Goal: Transaction & Acquisition: Purchase product/service

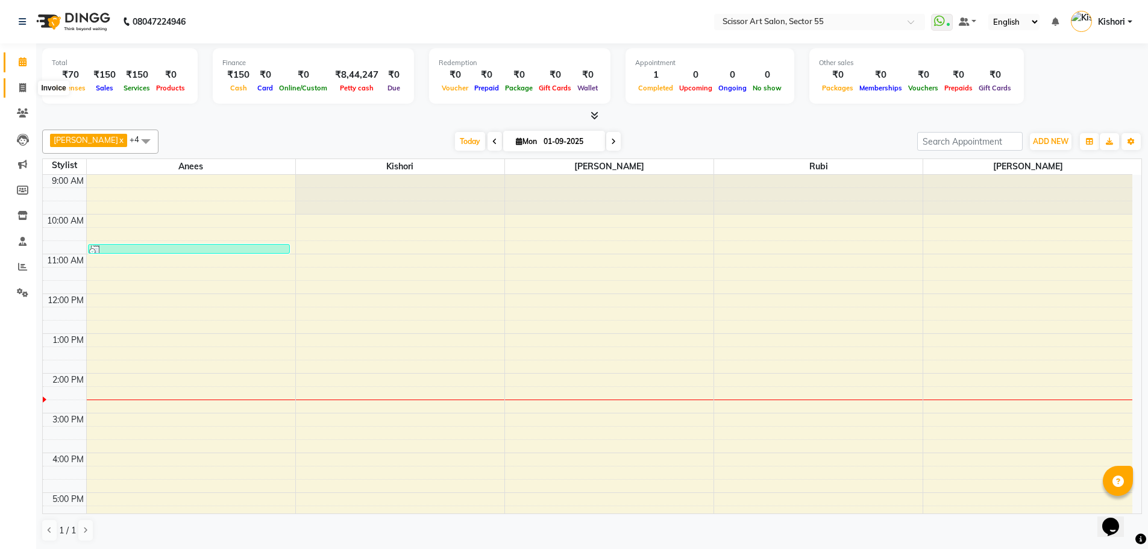
click at [21, 84] on icon at bounding box center [22, 87] width 7 height 9
select select "service"
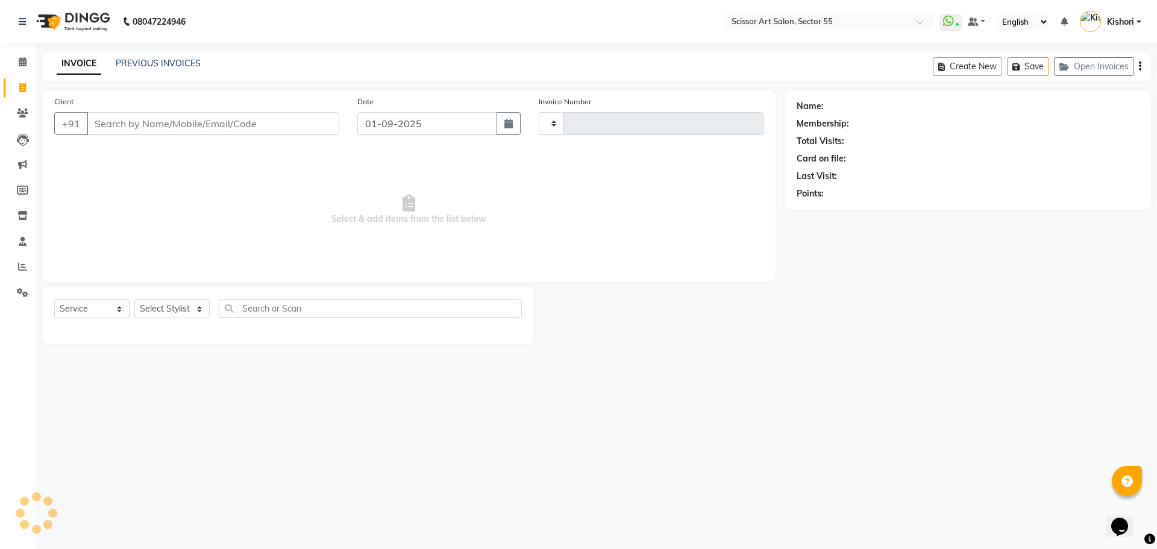
type input "1266"
select select "4753"
click at [186, 131] on input "Client" at bounding box center [213, 123] width 253 height 23
click at [171, 304] on select "Select Stylist [PERSON_NAME] ([DEMOGRAPHIC_DATA] hairdresser) [PERSON_NAME] [PE…" at bounding box center [197, 309] width 127 height 19
select select "87795"
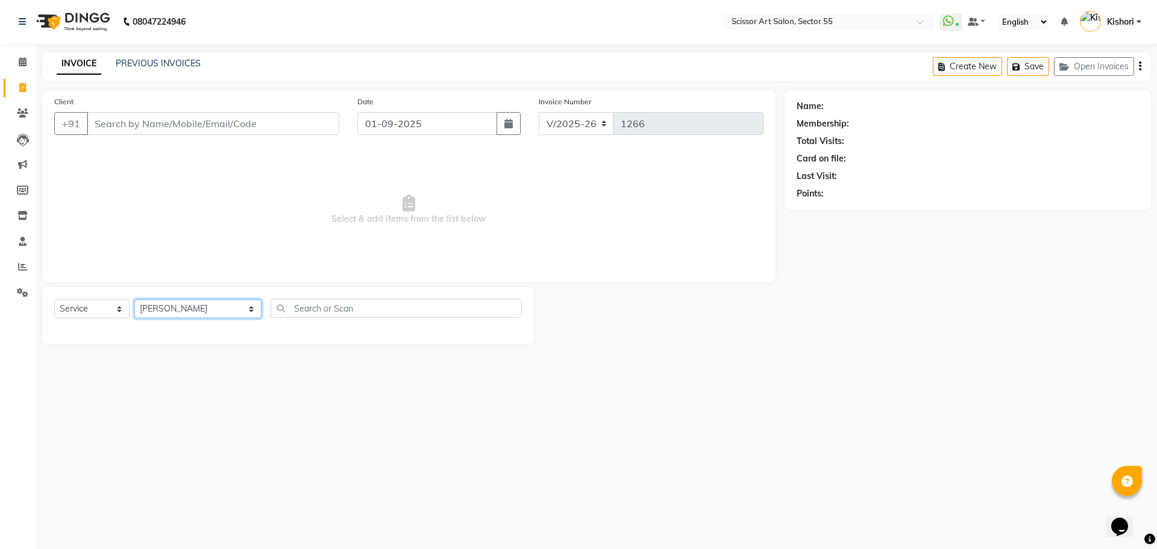
click at [134, 300] on select "Select Stylist [PERSON_NAME] ([DEMOGRAPHIC_DATA] hairdresser) [PERSON_NAME] [PE…" at bounding box center [197, 309] width 127 height 19
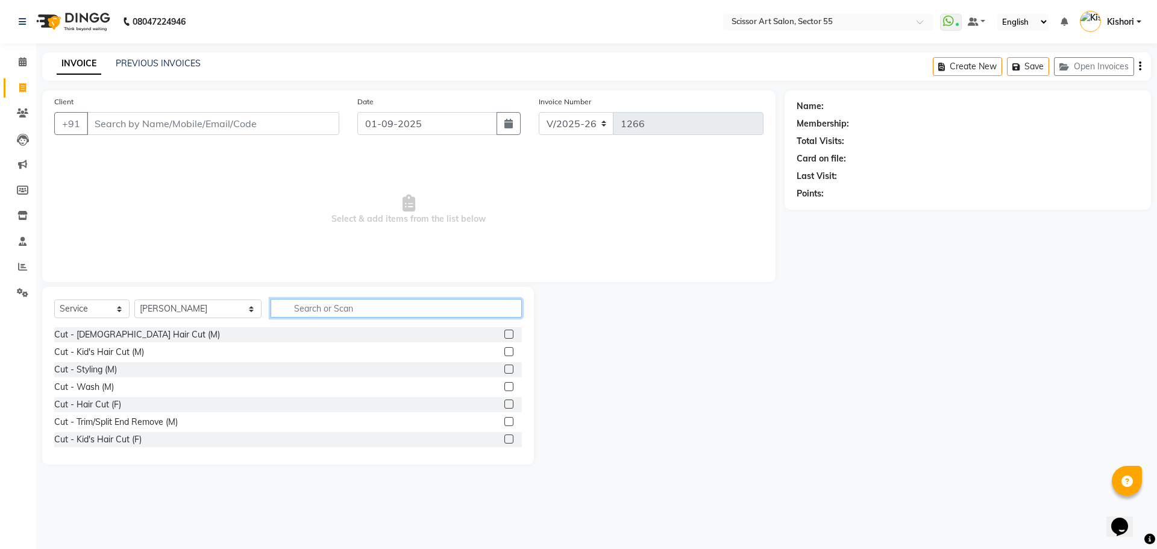
click at [398, 309] on input "text" at bounding box center [396, 308] width 251 height 19
type input "b"
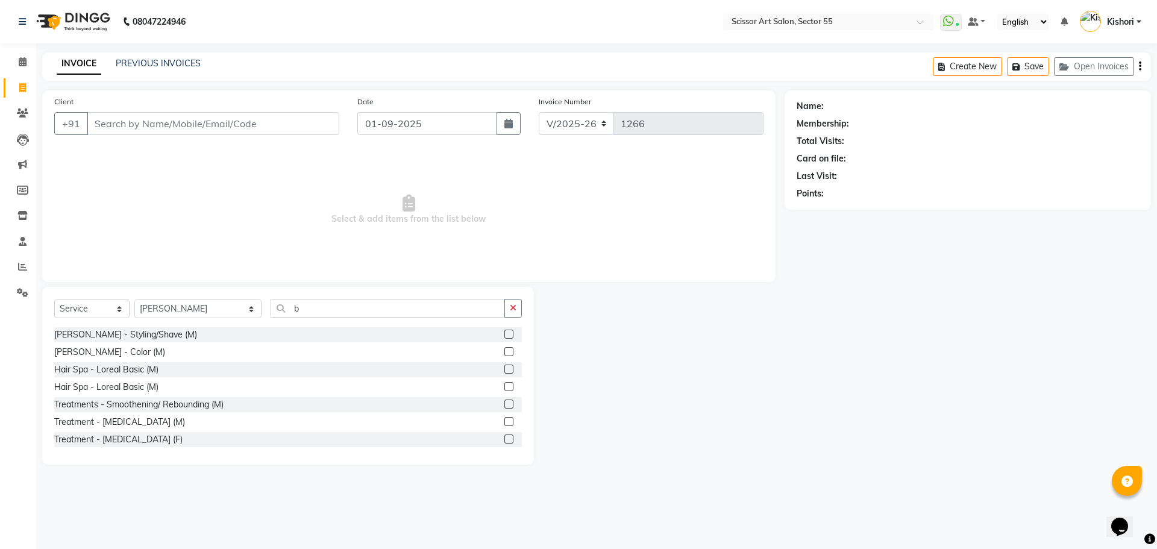
click at [505, 332] on label at bounding box center [509, 334] width 9 height 9
click at [505, 332] on input "checkbox" at bounding box center [509, 335] width 8 height 8
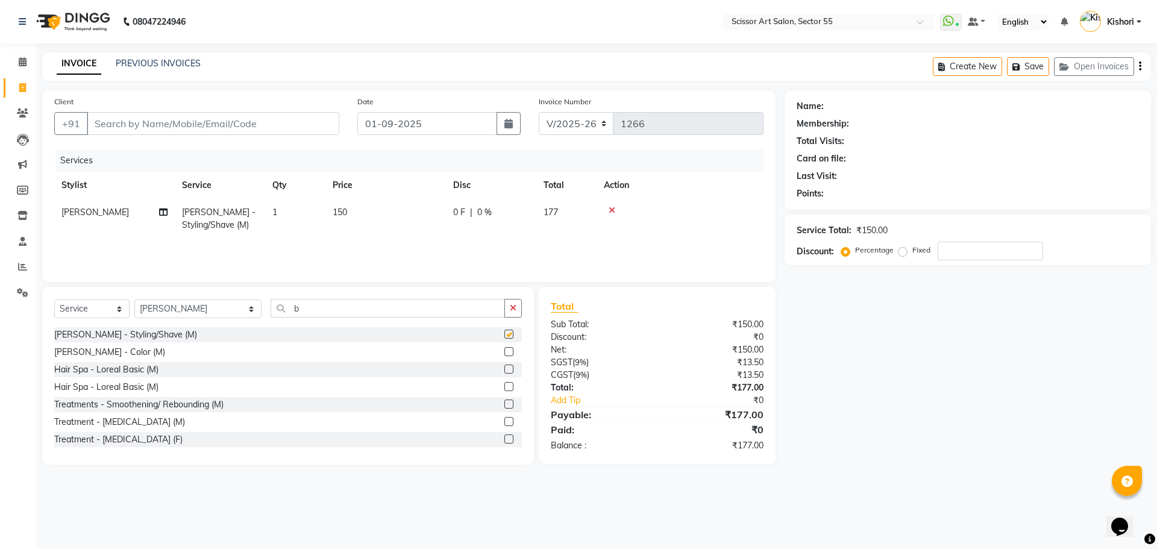
checkbox input "false"
click at [321, 312] on input "b" at bounding box center [388, 308] width 234 height 19
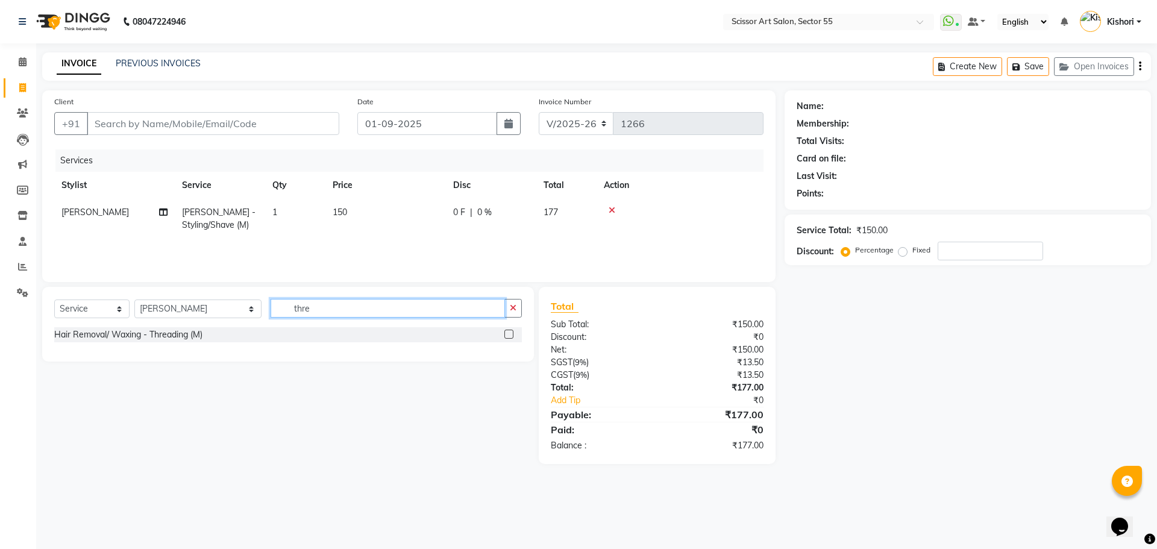
type input "thre"
click at [508, 332] on label at bounding box center [509, 334] width 9 height 9
click at [508, 332] on input "checkbox" at bounding box center [509, 335] width 8 height 8
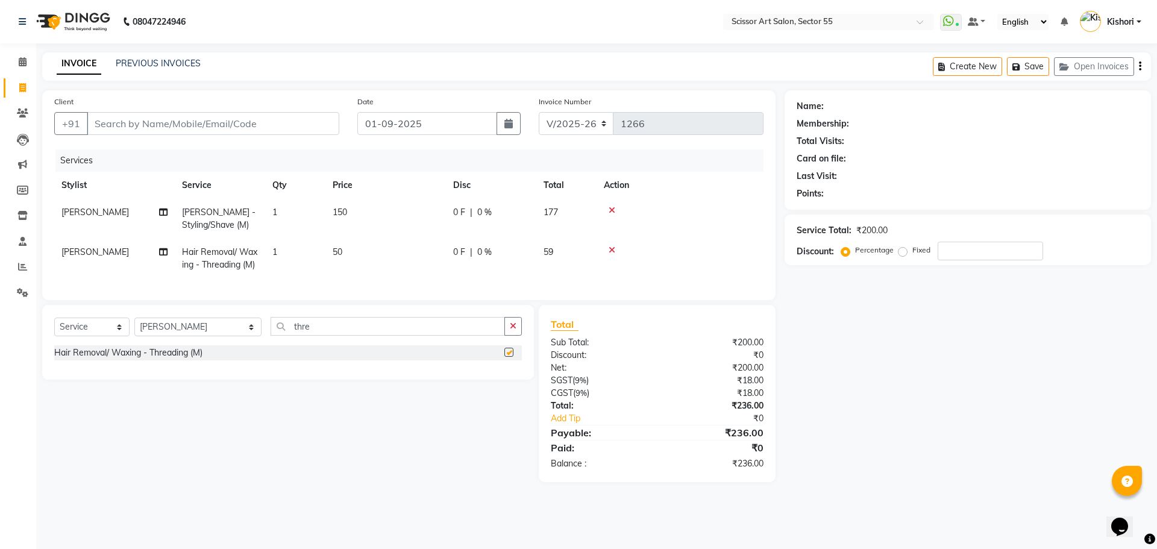
checkbox input "false"
click at [296, 336] on input "thre" at bounding box center [388, 326] width 234 height 19
type input "t"
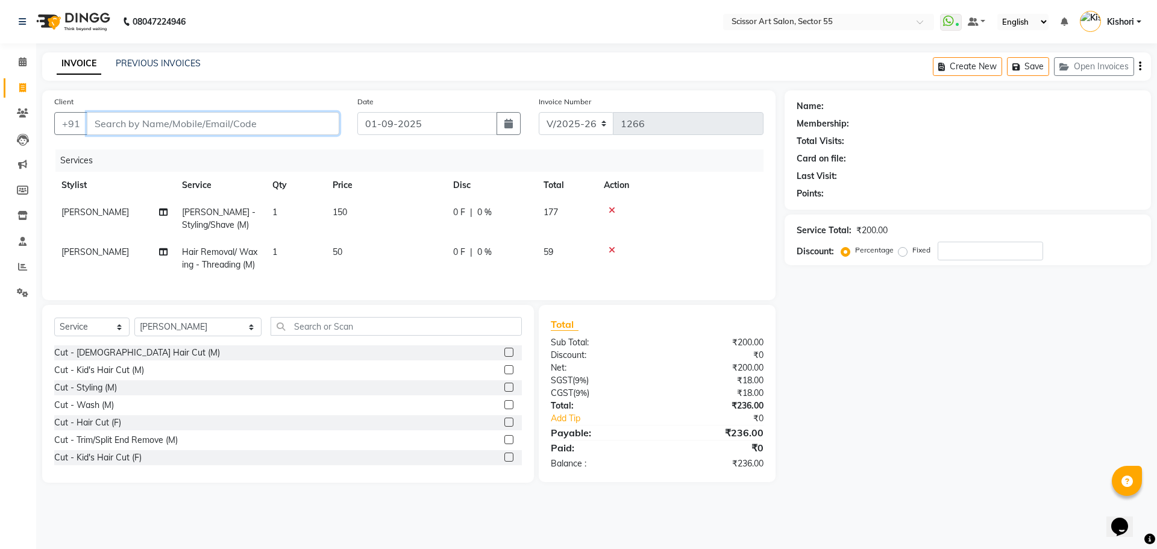
click at [285, 124] on input "Client" at bounding box center [213, 123] width 253 height 23
type input "1"
type input "0"
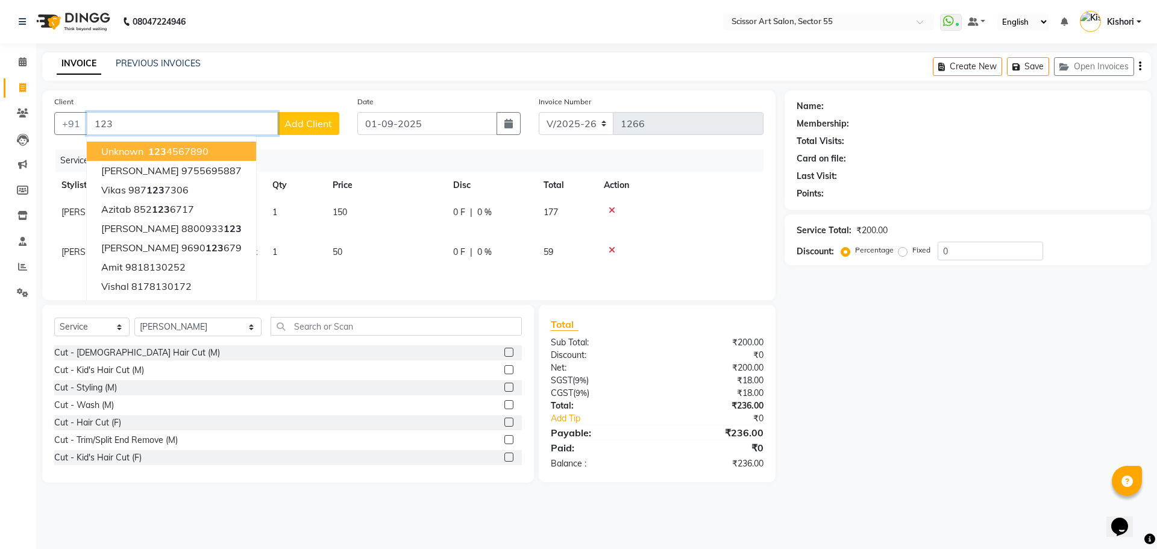
click at [165, 150] on span "123" at bounding box center [157, 151] width 18 height 12
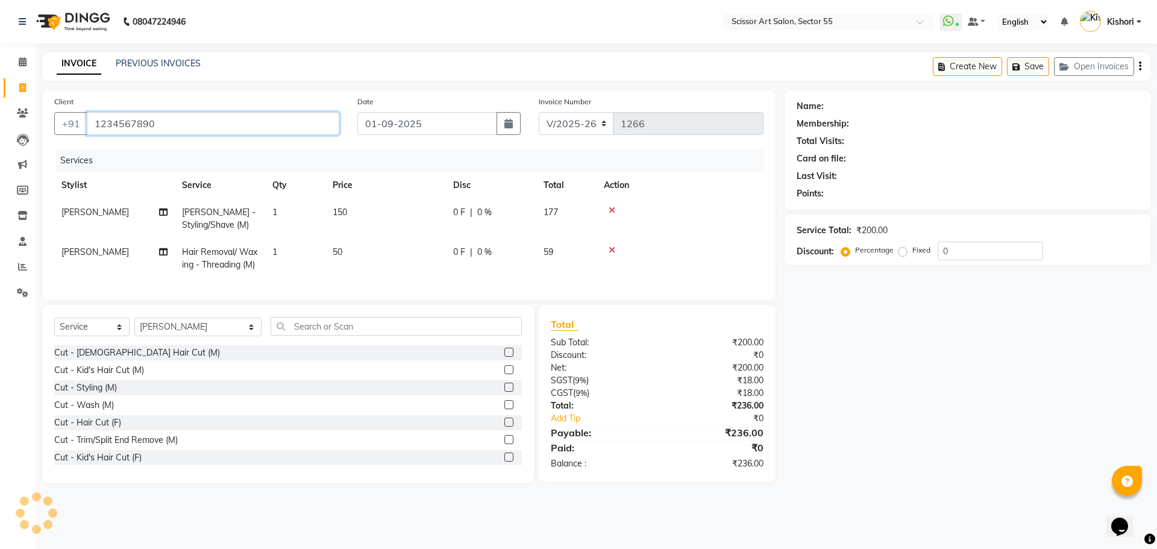
type input "1234567890"
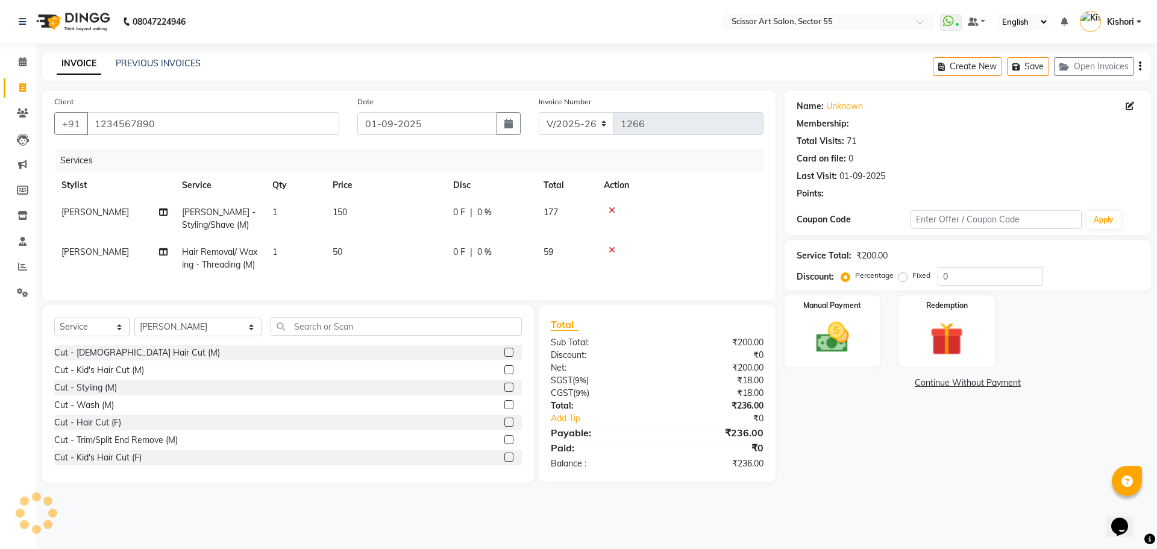
select select "1: Object"
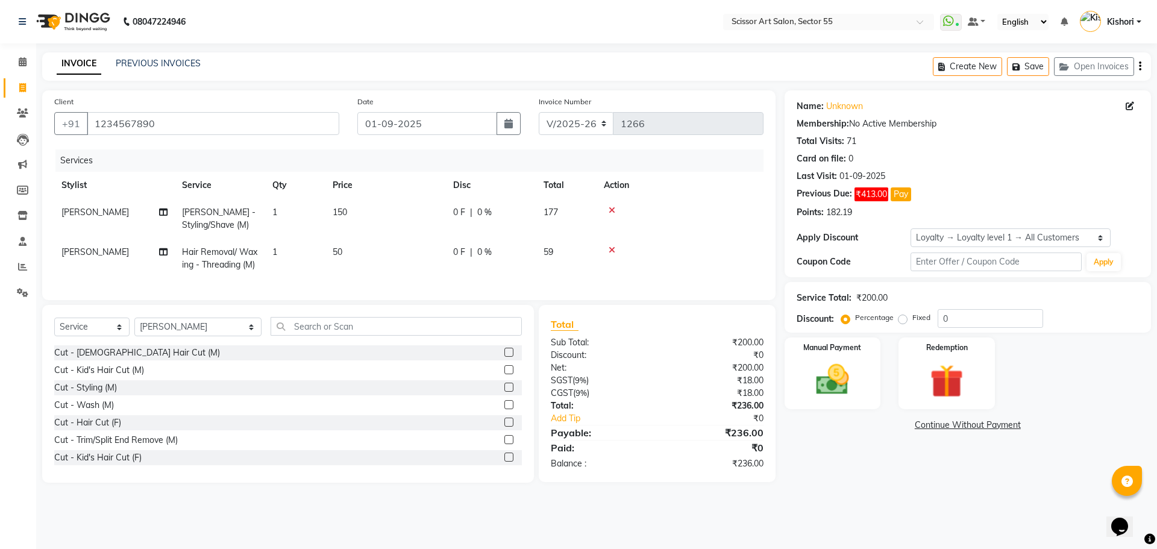
drag, startPoint x: 1157, startPoint y: 115, endPoint x: 1156, endPoint y: 167, distance: 51.8
click at [1148, 167] on div "Name: Unknown Membership: No Active Membership Total Visits: 71 Card on file: 0…" at bounding box center [973, 286] width 376 height 392
click at [1148, 233] on div "Name: Unknown Membership: No Active Membership Total Visits: 71 Card on file: 0…" at bounding box center [973, 286] width 376 height 392
click at [1044, 429] on link "Continue Without Payment" at bounding box center [968, 425] width 362 height 13
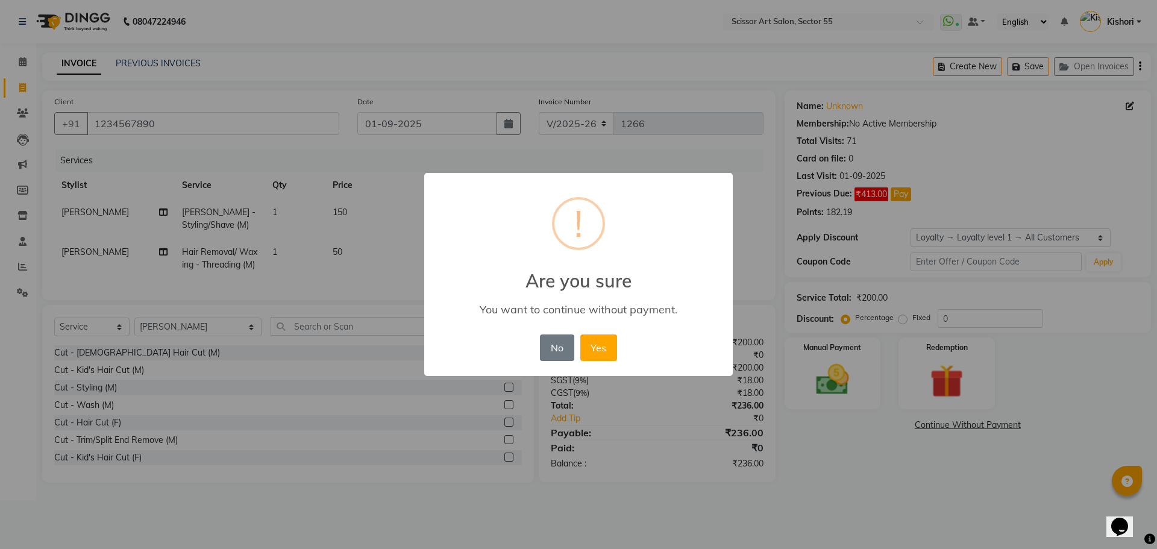
click at [1107, 338] on div "× ! Are you sure You want to continue without payment. No No Yes" at bounding box center [578, 274] width 1157 height 549
click at [564, 346] on button "No" at bounding box center [557, 348] width 34 height 27
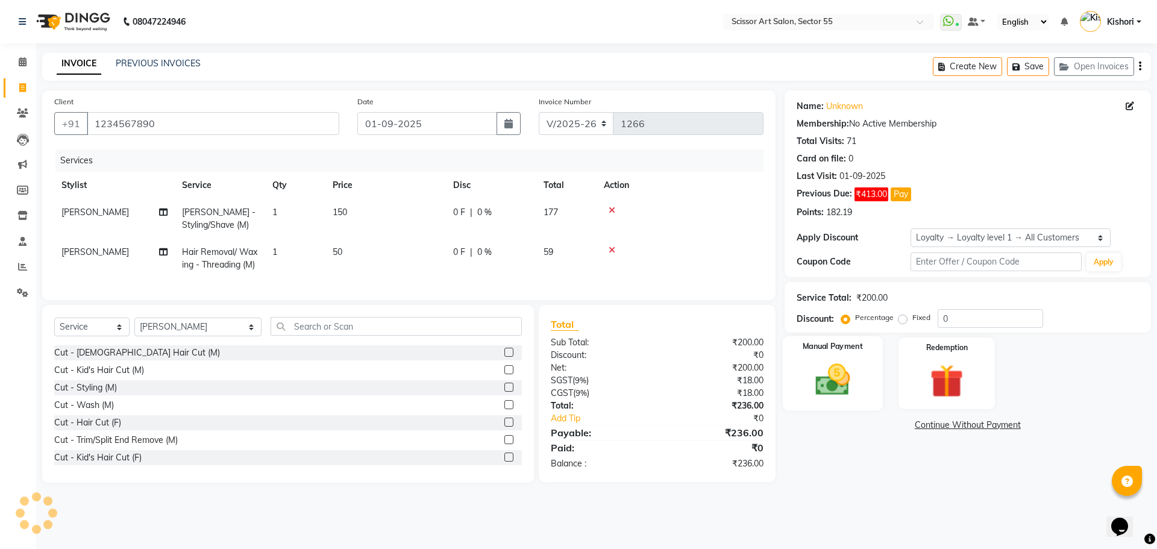
click at [823, 385] on img at bounding box center [833, 380] width 56 height 40
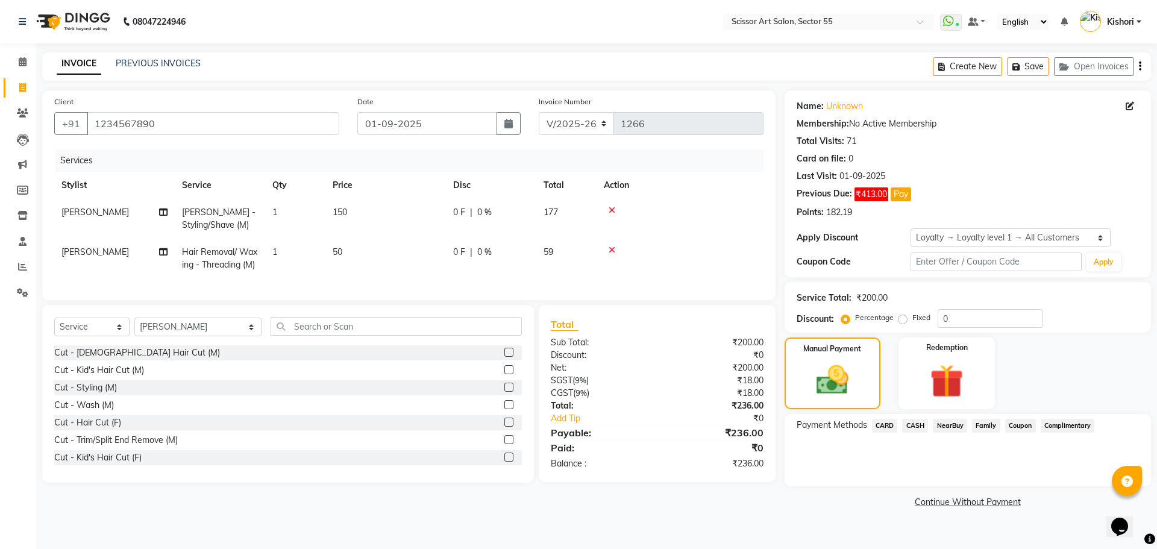
click at [888, 424] on span "CARD" at bounding box center [885, 426] width 26 height 14
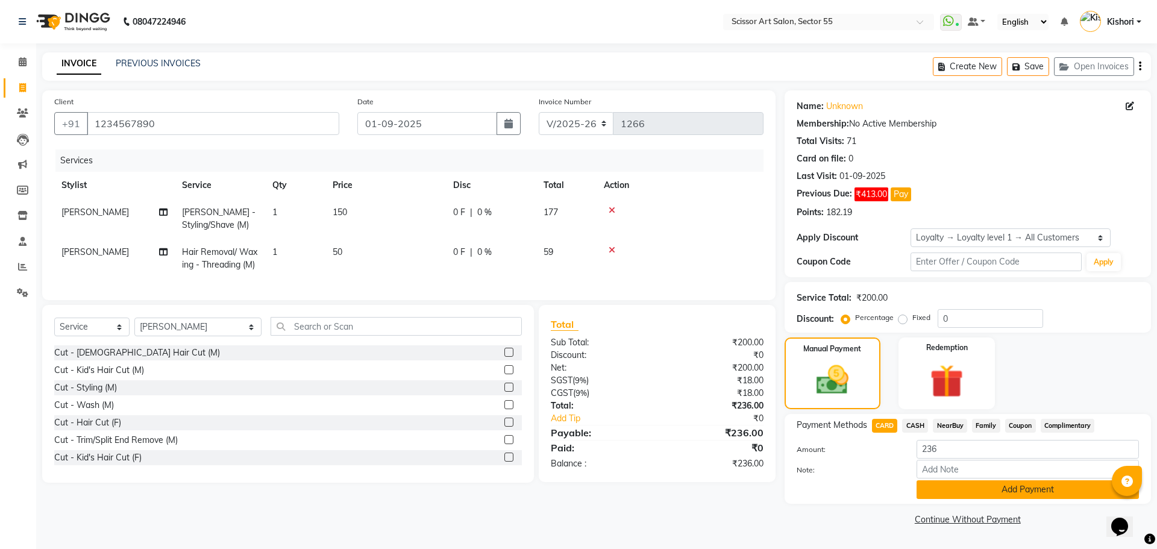
click at [970, 486] on button "Add Payment" at bounding box center [1028, 489] width 222 height 19
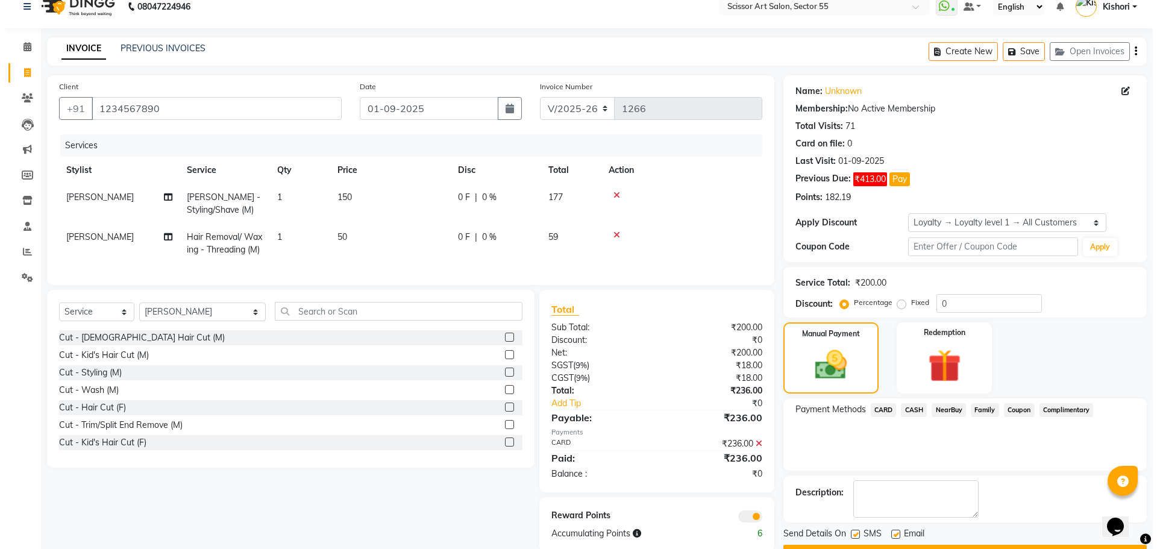
scroll to position [58, 0]
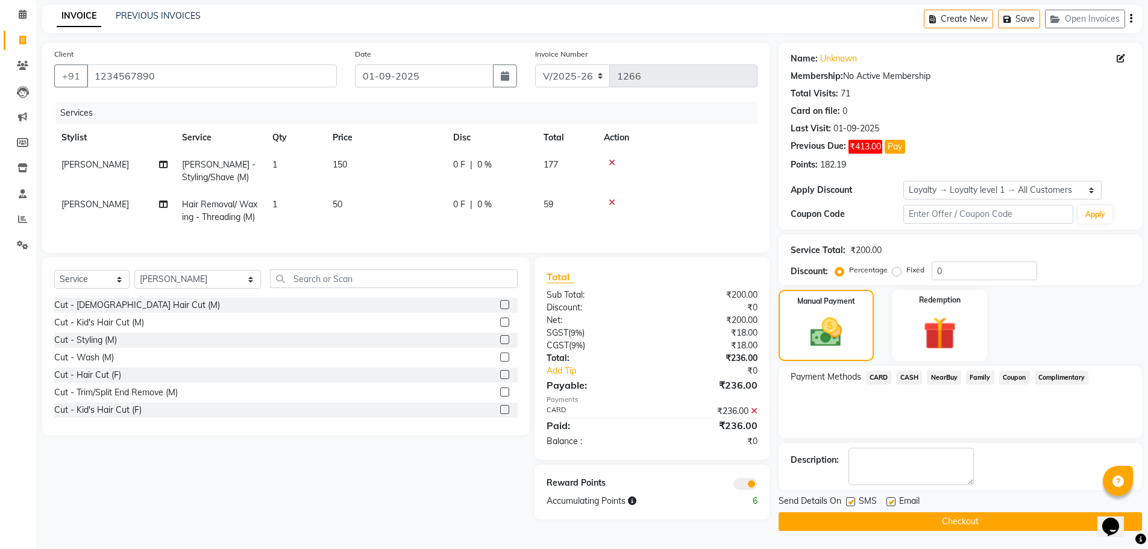
click at [756, 490] on span at bounding box center [746, 484] width 24 height 12
click at [758, 486] on input "checkbox" at bounding box center [758, 486] width 0 height 0
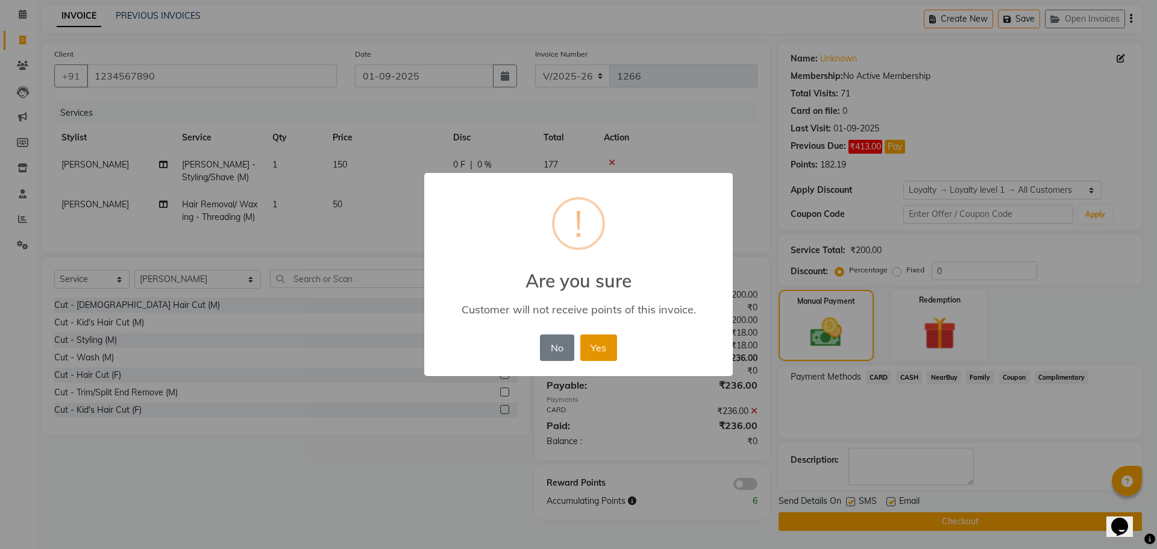
click at [605, 353] on button "Yes" at bounding box center [598, 348] width 37 height 27
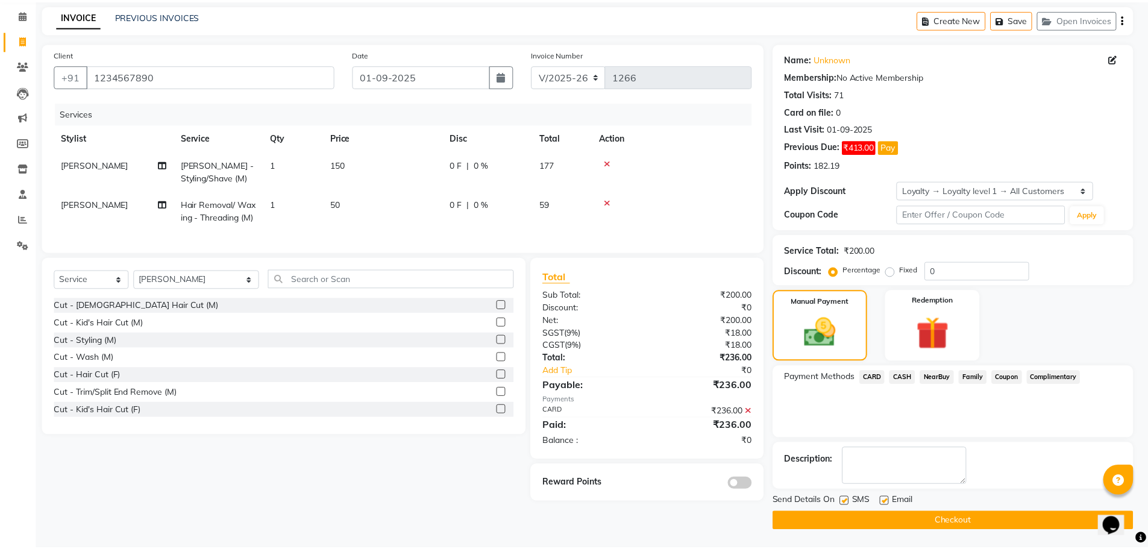
scroll to position [48, 0]
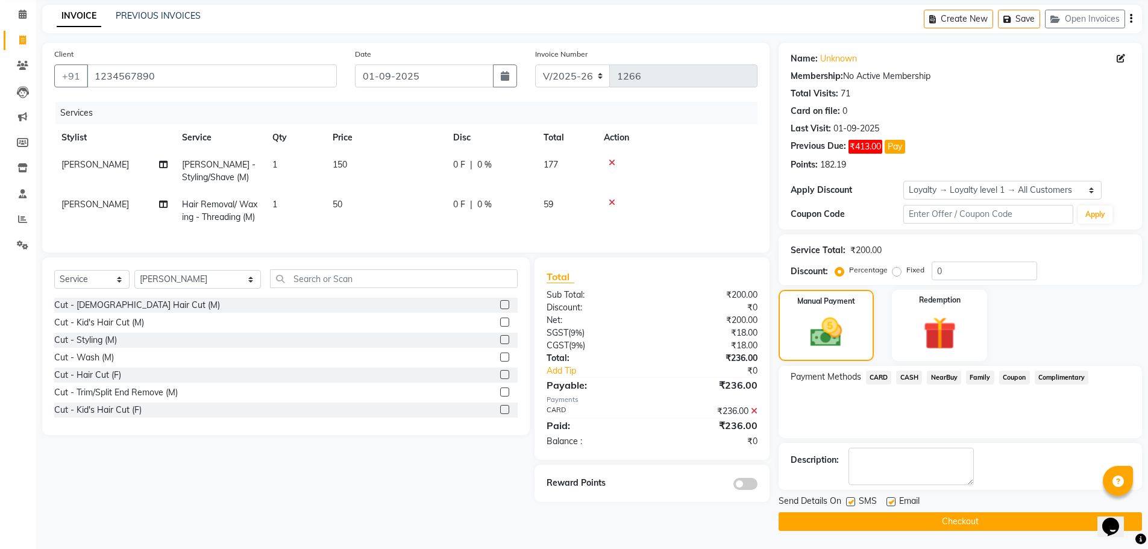
click at [923, 525] on button "Checkout" at bounding box center [960, 521] width 363 height 19
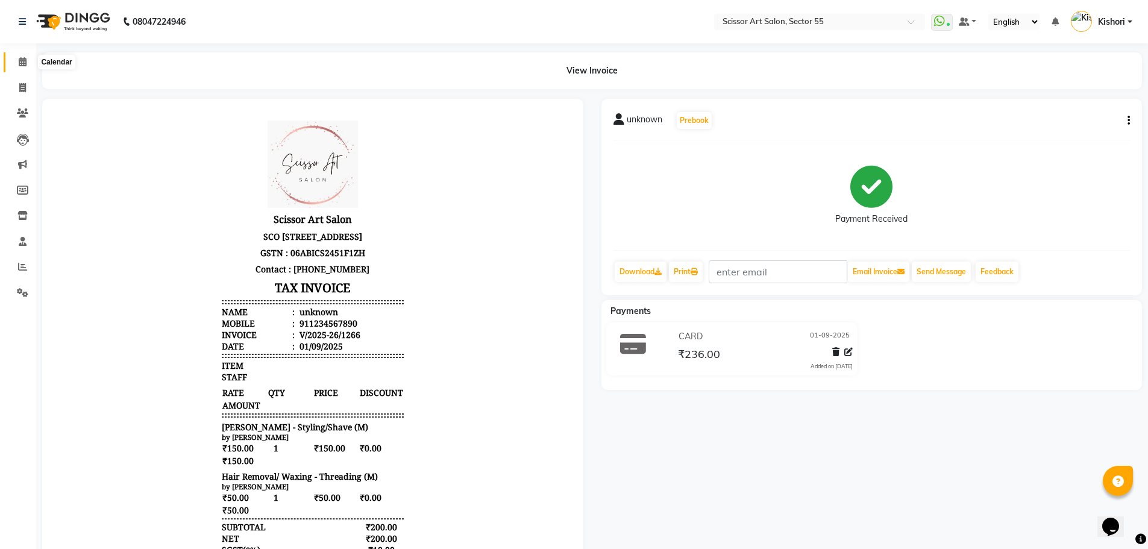
click at [27, 60] on icon at bounding box center [23, 61] width 8 height 9
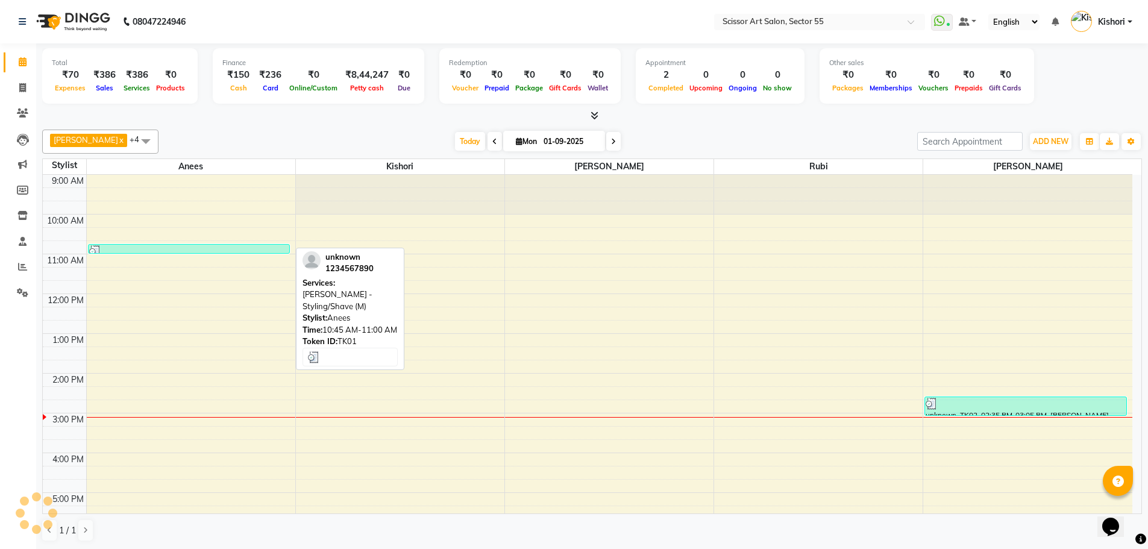
click at [164, 251] on div at bounding box center [189, 251] width 200 height 12
select select "3"
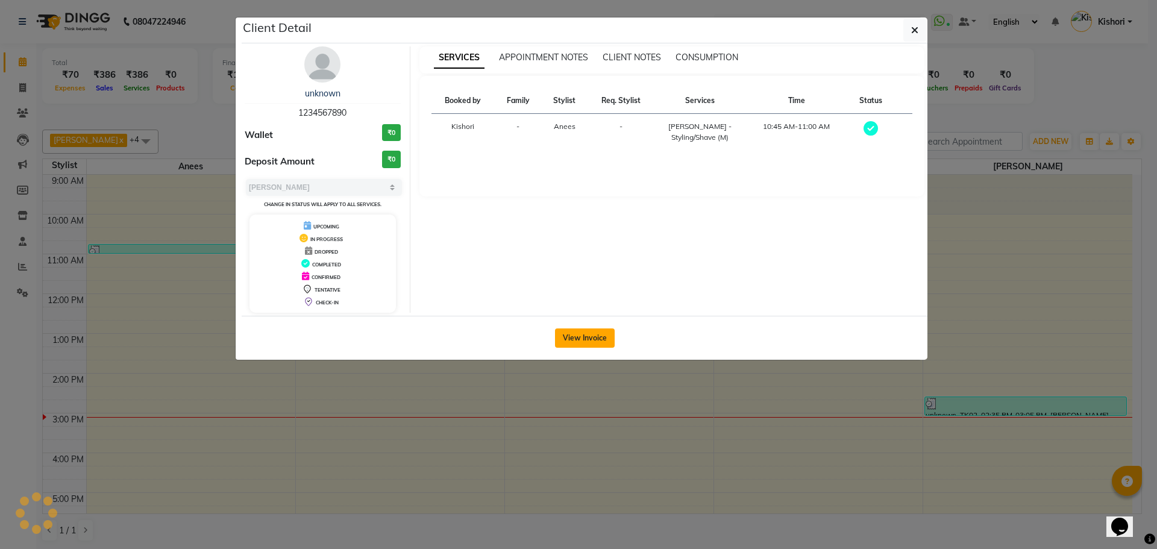
click at [605, 335] on button "View Invoice" at bounding box center [585, 338] width 60 height 19
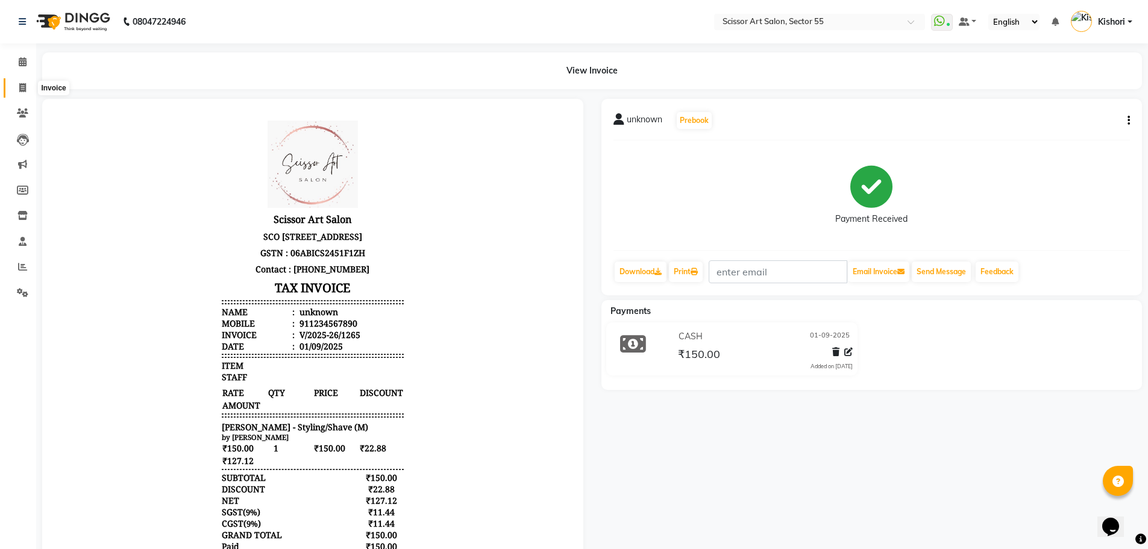
click at [22, 87] on icon at bounding box center [22, 87] width 7 height 9
select select "4753"
select select "service"
